Goal: Information Seeking & Learning: Find specific fact

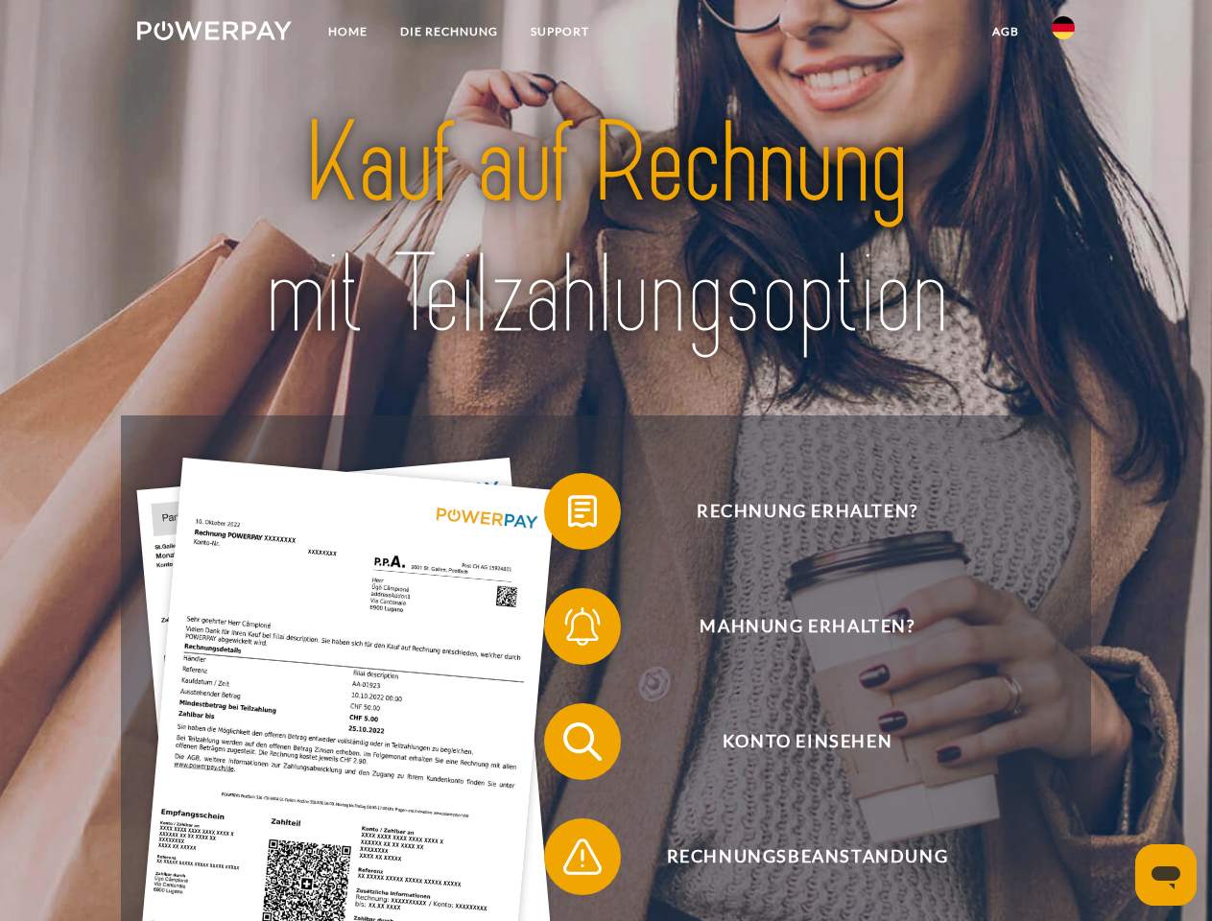
click at [214, 34] on img at bounding box center [214, 30] width 155 height 19
click at [1063, 34] on img at bounding box center [1063, 27] width 23 height 23
click at [1005, 32] on link "agb" at bounding box center [1005, 31] width 59 height 35
click at [568, 515] on span at bounding box center [554, 512] width 96 height 96
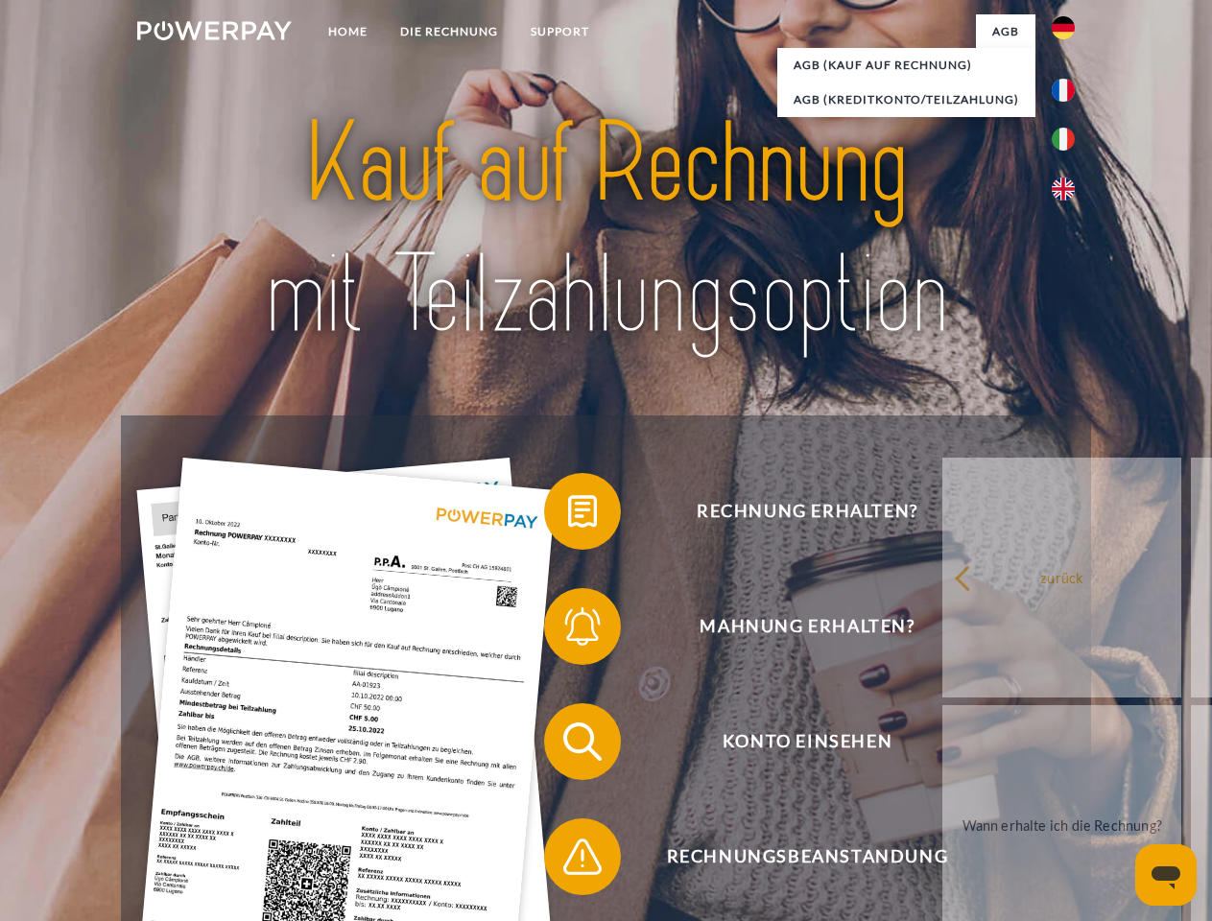
click at [568, 630] on span at bounding box center [554, 627] width 96 height 96
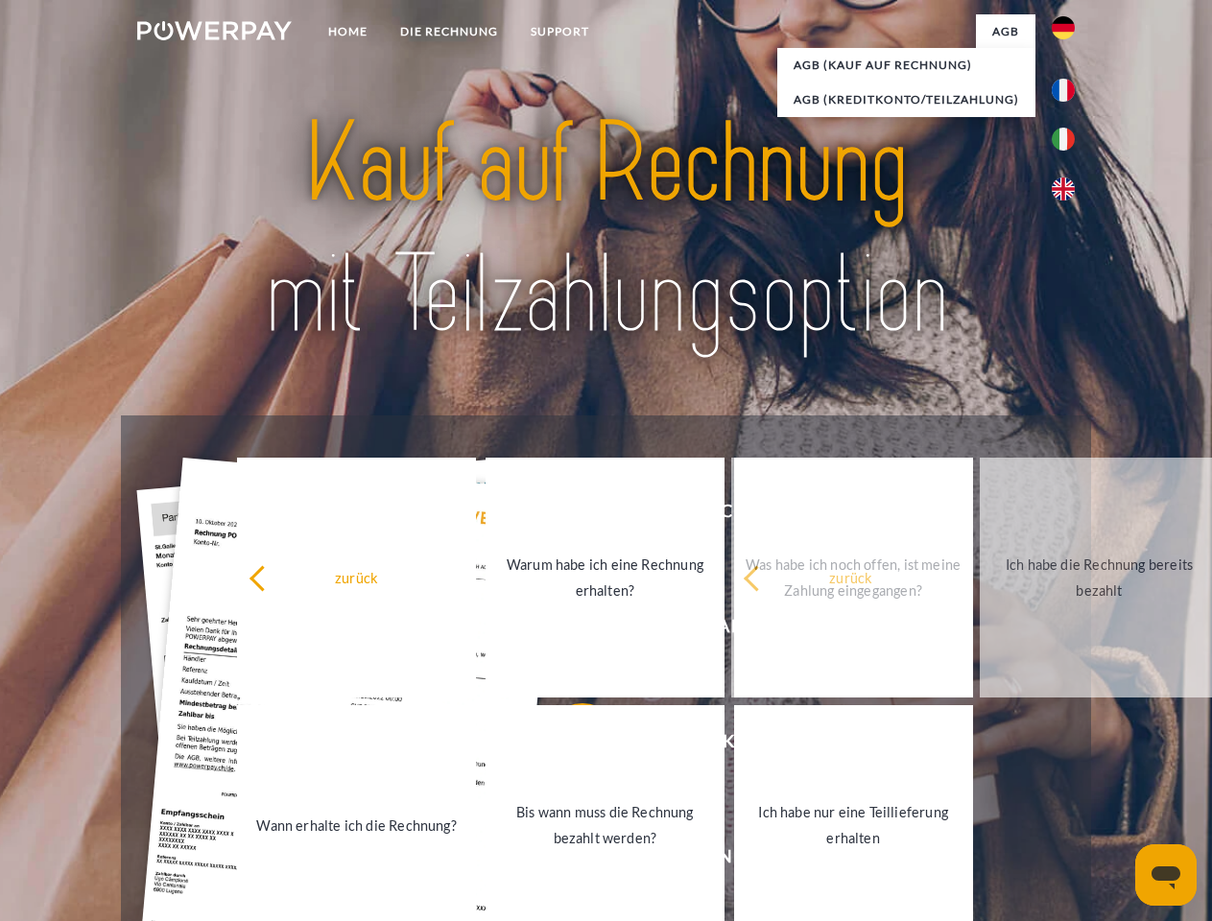
click at [568, 746] on link "Bis wann muss die Rechnung bezahlt werden?" at bounding box center [605, 825] width 239 height 240
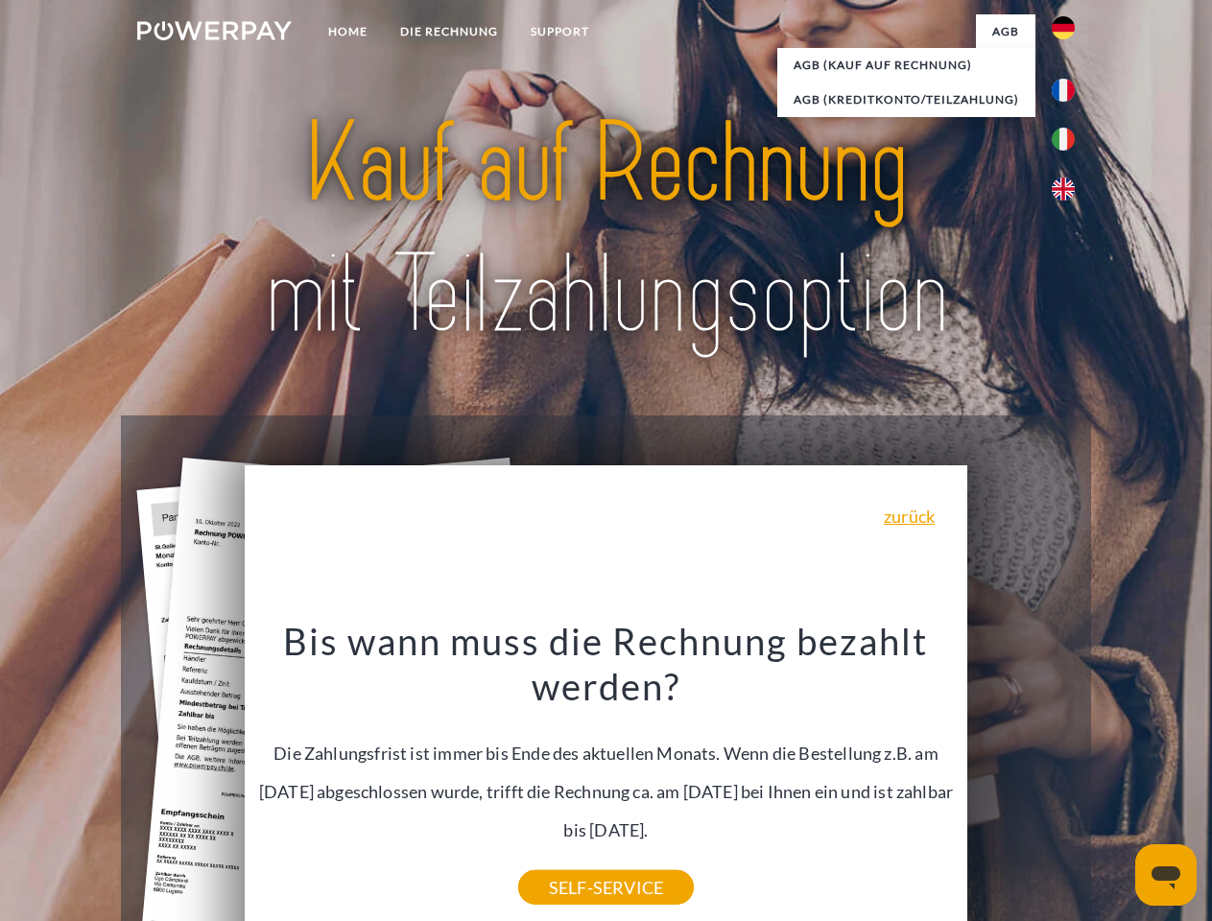
click at [568, 861] on div "Bis wann muss die Rechnung bezahlt werden? Die Zahlungsfrist ist immer bis Ende…" at bounding box center [606, 753] width 701 height 270
click at [1166, 875] on icon "Messaging-Fenster öffnen" at bounding box center [1166, 878] width 29 height 23
